Goal: Task Accomplishment & Management: Manage account settings

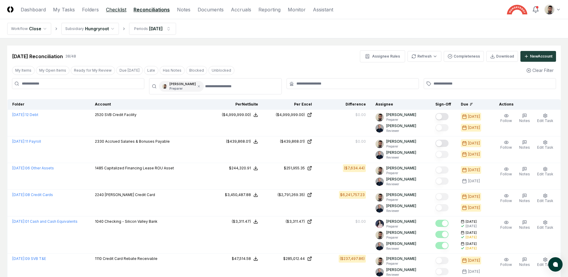
click at [114, 12] on link "Checklist" at bounding box center [116, 9] width 20 height 7
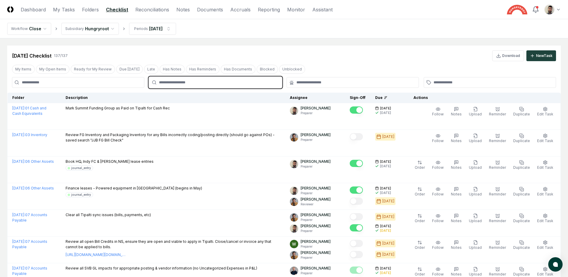
click at [163, 82] on input "text" at bounding box center [218, 82] width 119 height 5
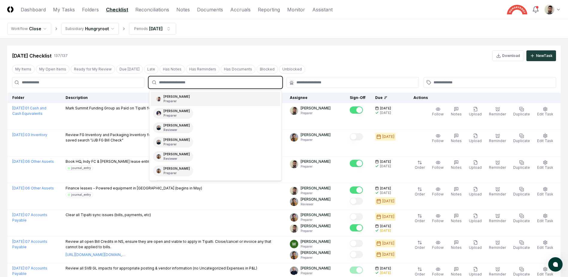
click at [175, 101] on p "Preparer" at bounding box center [176, 101] width 26 height 4
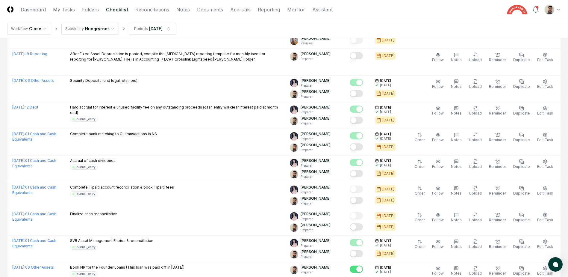
scroll to position [855, 0]
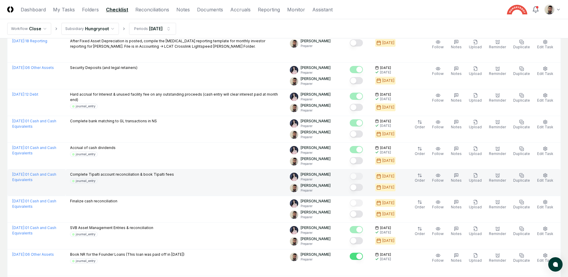
click at [363, 189] on button "Mark complete" at bounding box center [356, 187] width 13 height 7
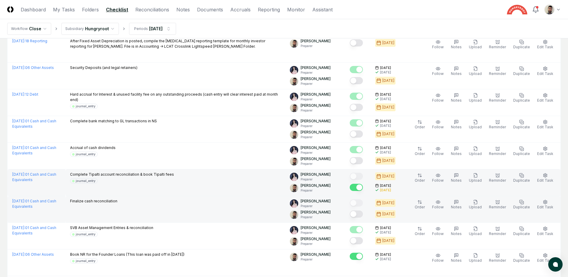
click at [363, 214] on button "Mark complete" at bounding box center [356, 213] width 13 height 7
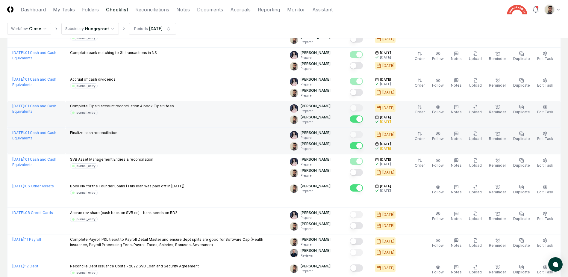
scroll to position [929, 0]
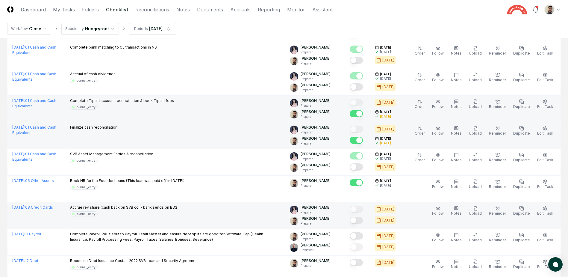
click at [363, 221] on button "Mark complete" at bounding box center [356, 219] width 13 height 7
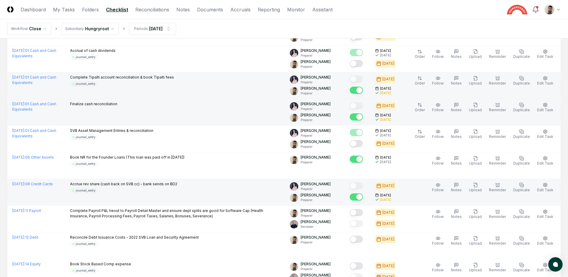
scroll to position [989, 0]
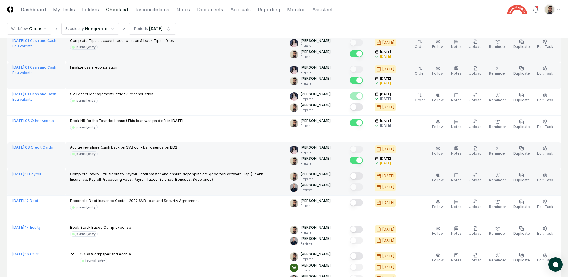
click at [363, 176] on button "Mark complete" at bounding box center [356, 175] width 13 height 7
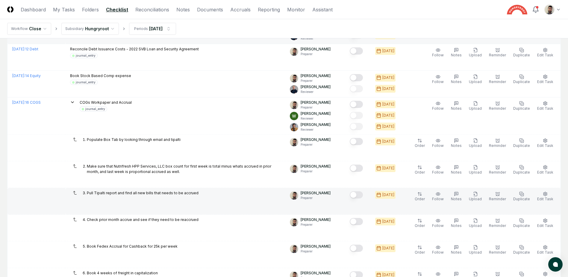
scroll to position [1139, 0]
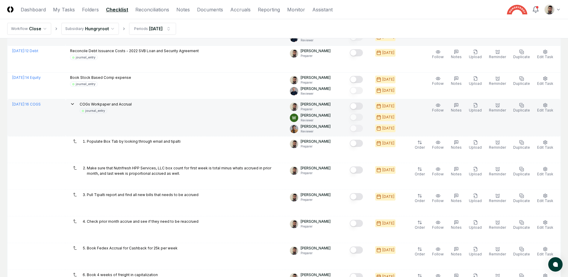
click at [363, 108] on button "Mark complete" at bounding box center [356, 105] width 13 height 7
click at [75, 104] on icon at bounding box center [72, 103] width 5 height 5
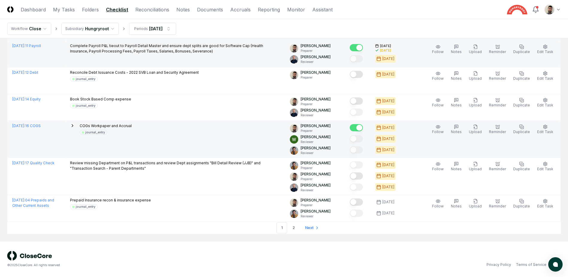
scroll to position [1117, 0]
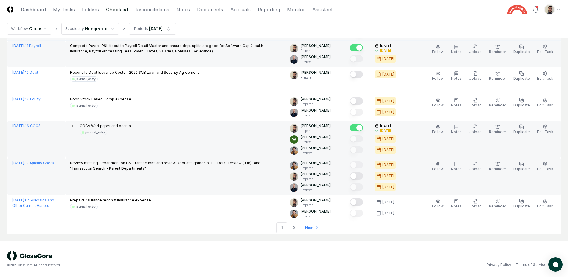
click at [363, 178] on button "Mark complete" at bounding box center [356, 175] width 13 height 7
click at [295, 227] on link "2" at bounding box center [293, 227] width 11 height 11
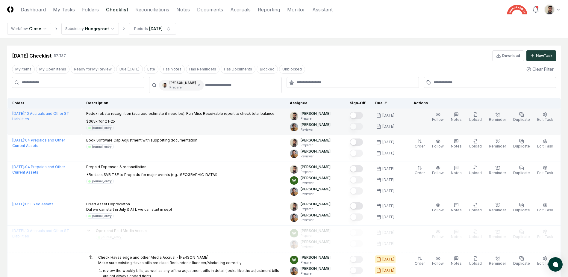
click at [363, 117] on button "Mark complete" at bounding box center [356, 115] width 13 height 7
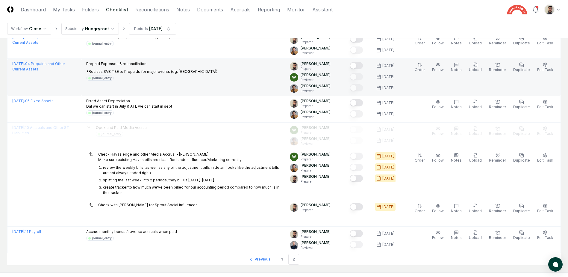
scroll to position [120, 0]
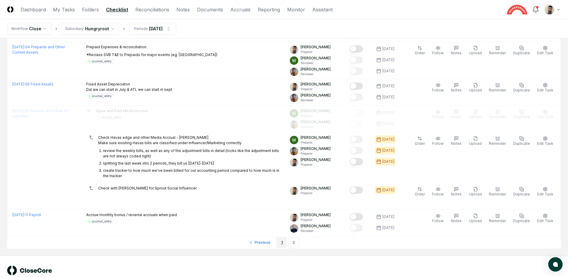
click at [278, 244] on link "1" at bounding box center [281, 242] width 11 height 11
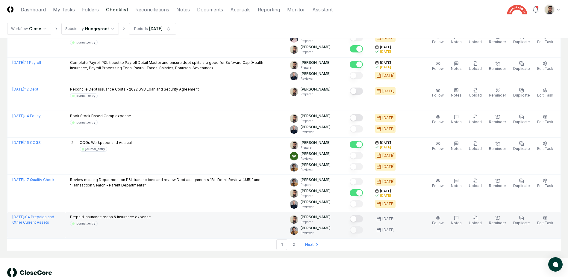
scroll to position [1108, 0]
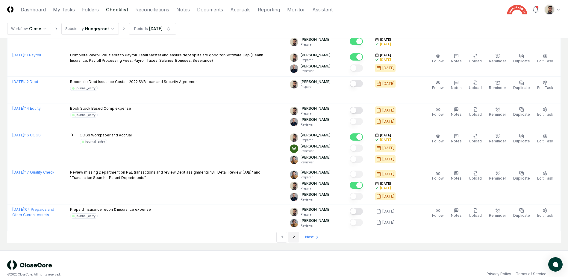
click at [292, 236] on link "2" at bounding box center [293, 236] width 11 height 11
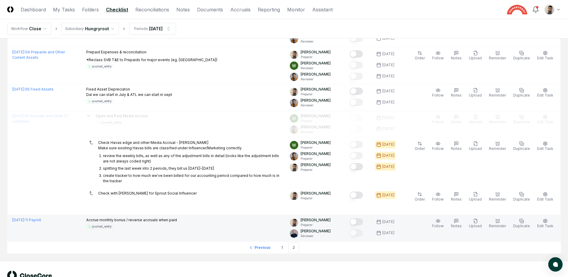
scroll to position [104, 0]
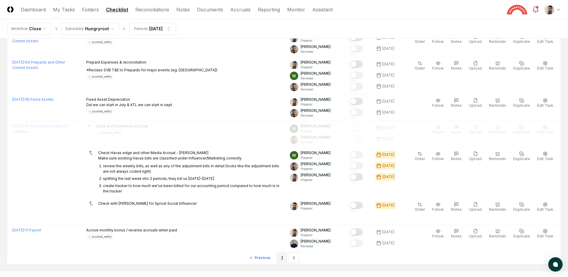
click at [286, 259] on link "1" at bounding box center [281, 257] width 11 height 11
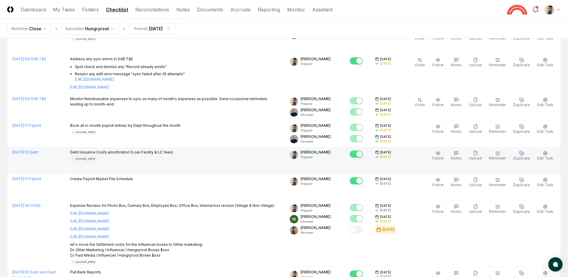
scroll to position [284, 0]
